Goal: Task Accomplishment & Management: Complete application form

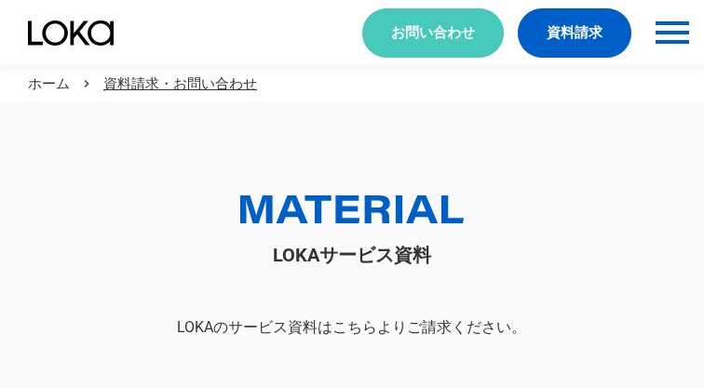
scroll to position [102, 0]
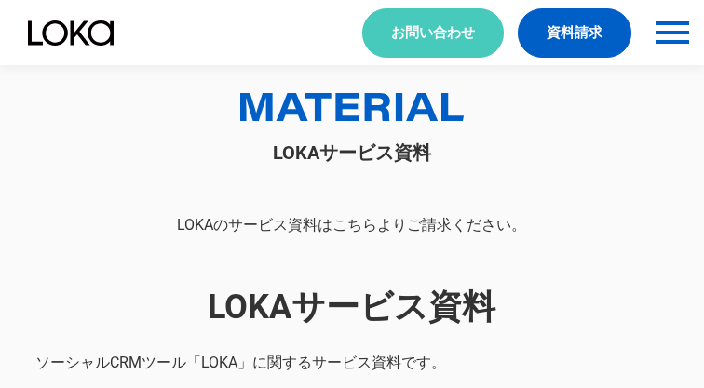
select select "その他"
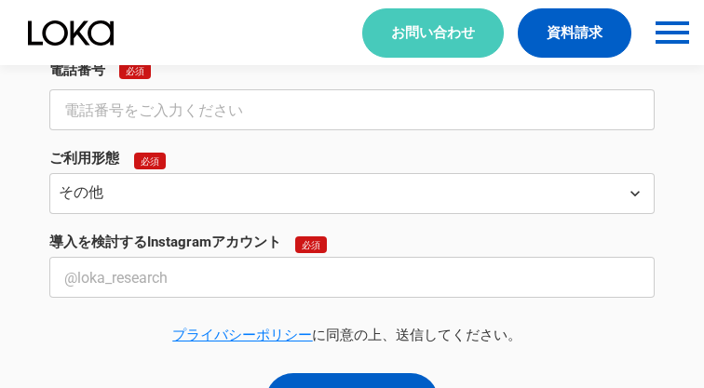
select select "その他"
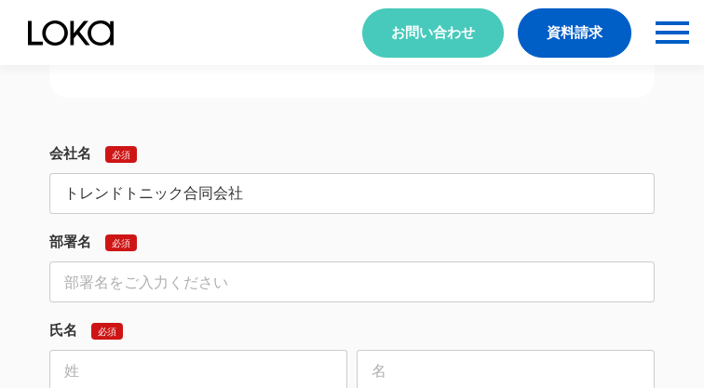
type input "トレンドトニック合同会社"
type input "法人営業部"
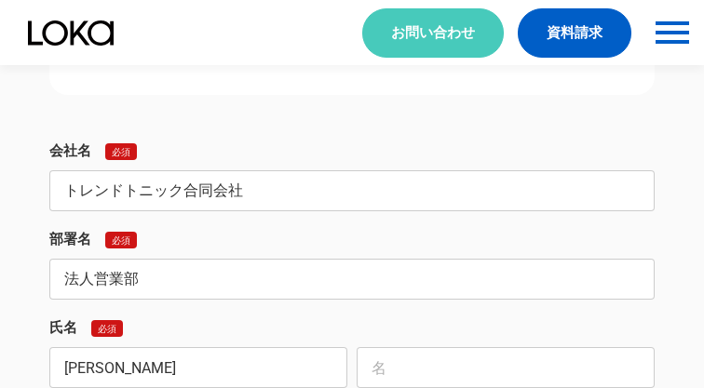
type input "[PERSON_NAME]"
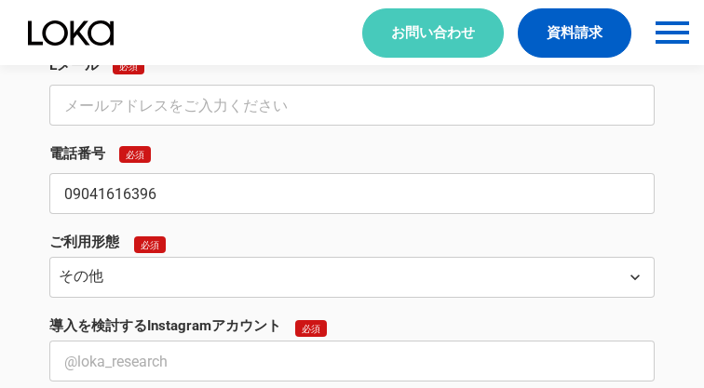
type input "09041616396"
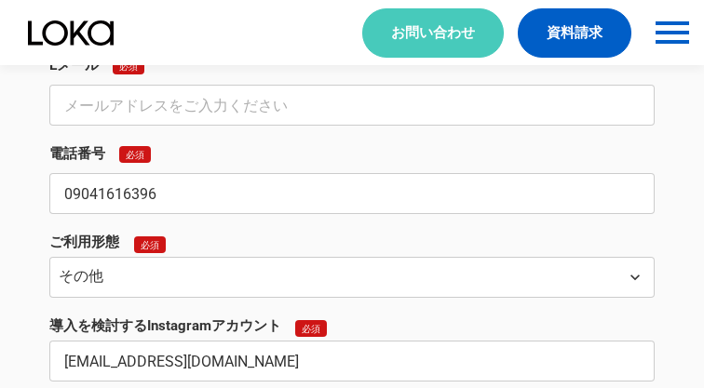
type input "[EMAIL_ADDRESS][DOMAIN_NAME]"
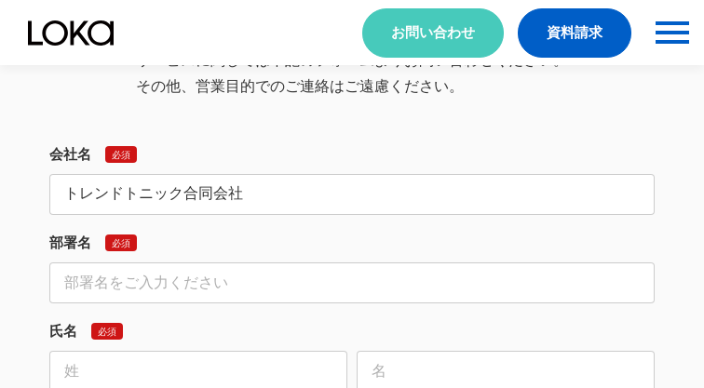
type input "トレンドトニック合同会社"
type input "法人営業部"
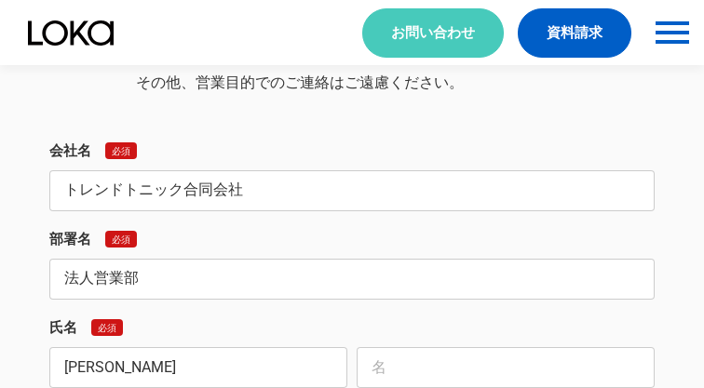
type input "[PERSON_NAME]"
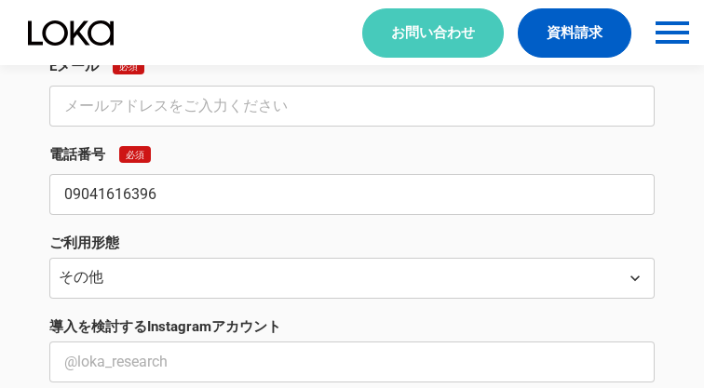
type input "09041616396"
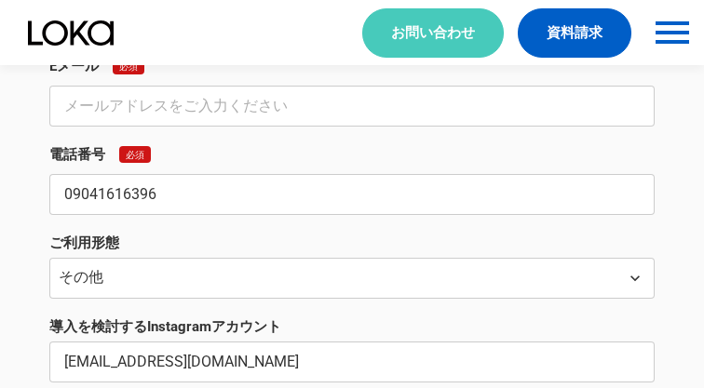
type input "[EMAIL_ADDRESS][DOMAIN_NAME]"
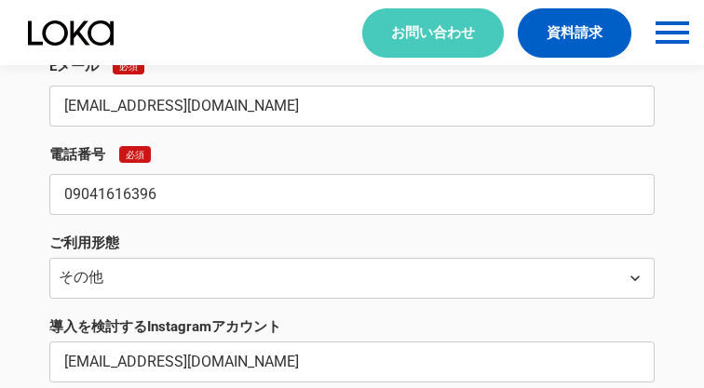
type input "[EMAIL_ADDRESS][DOMAIN_NAME]"
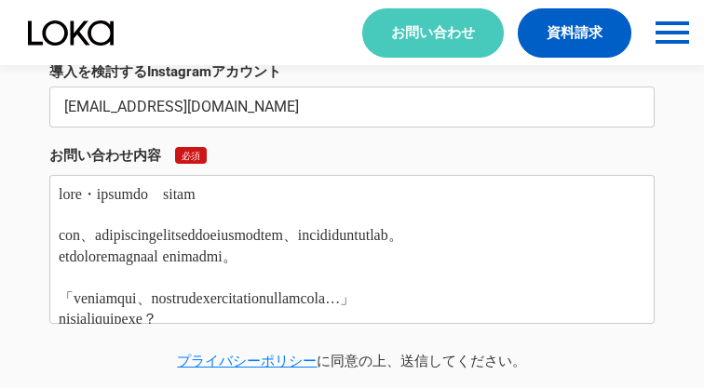
type textarea "lore・ipsumdo　sitam con、adipiscingelitseddoeiusmodtem、incididuntutlab。 etdolorem…"
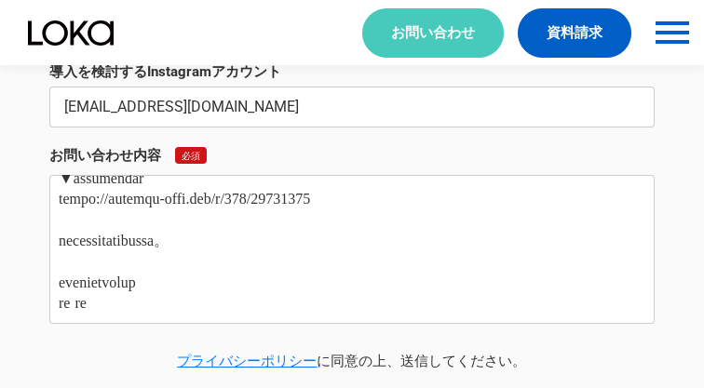
scroll to position [0, 0]
